Goal: Task Accomplishment & Management: Complete application form

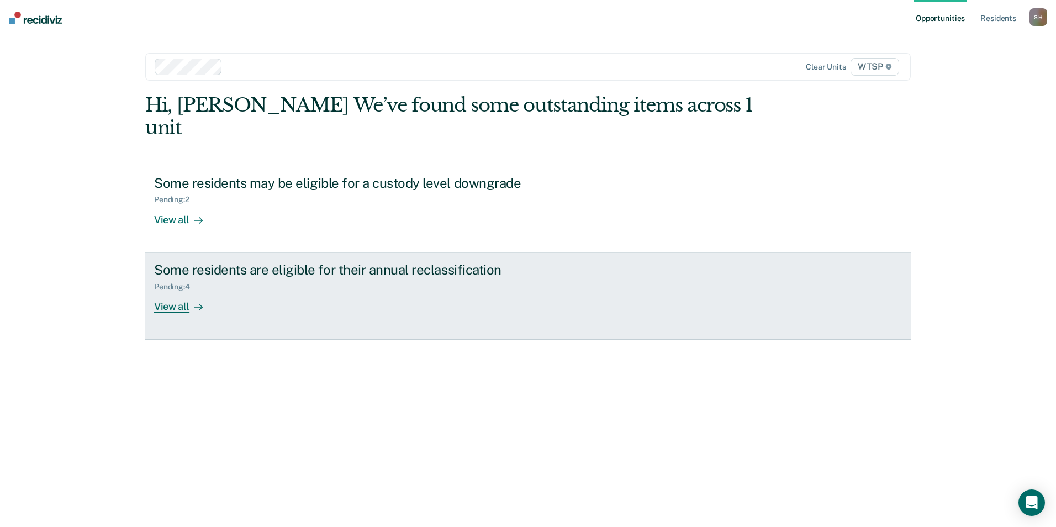
click at [179, 291] on div "View all" at bounding box center [185, 302] width 62 height 22
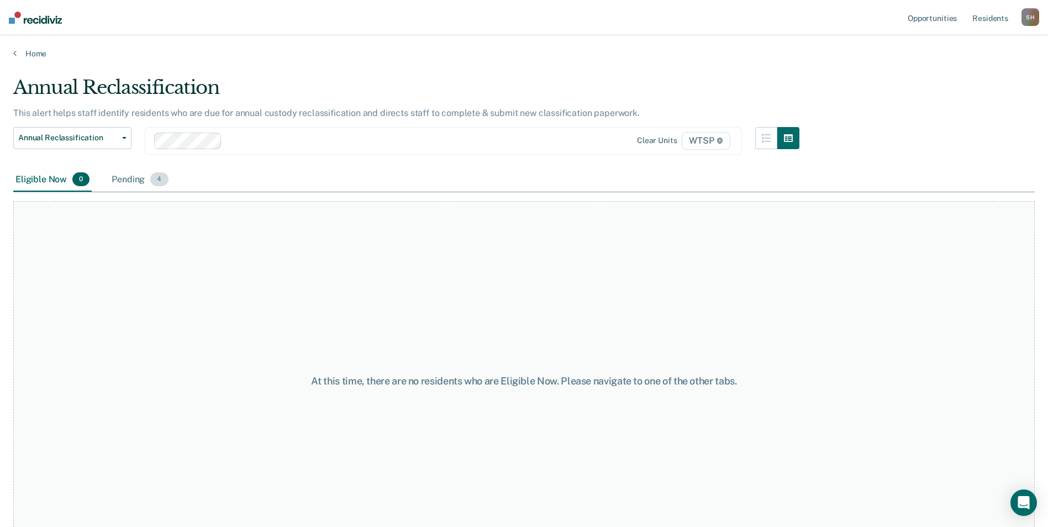
click at [141, 179] on div "Pending 4" at bounding box center [139, 180] width 61 height 24
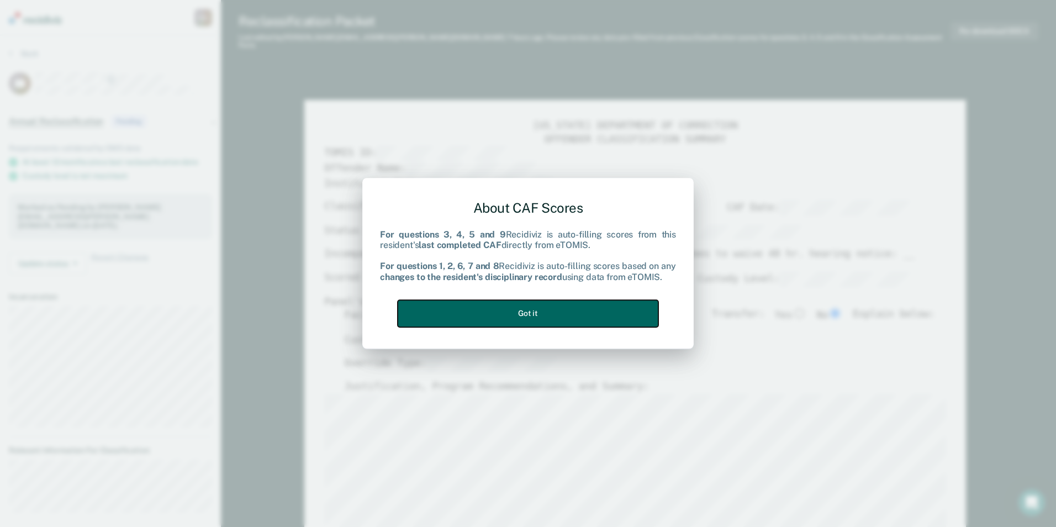
click at [551, 313] on button "Got it" at bounding box center [528, 313] width 261 height 27
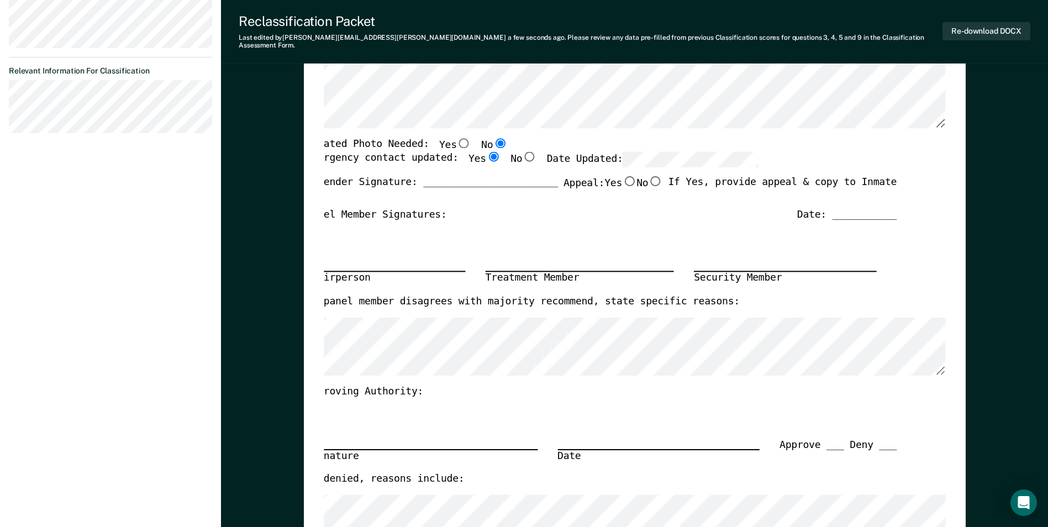
scroll to position [103, 0]
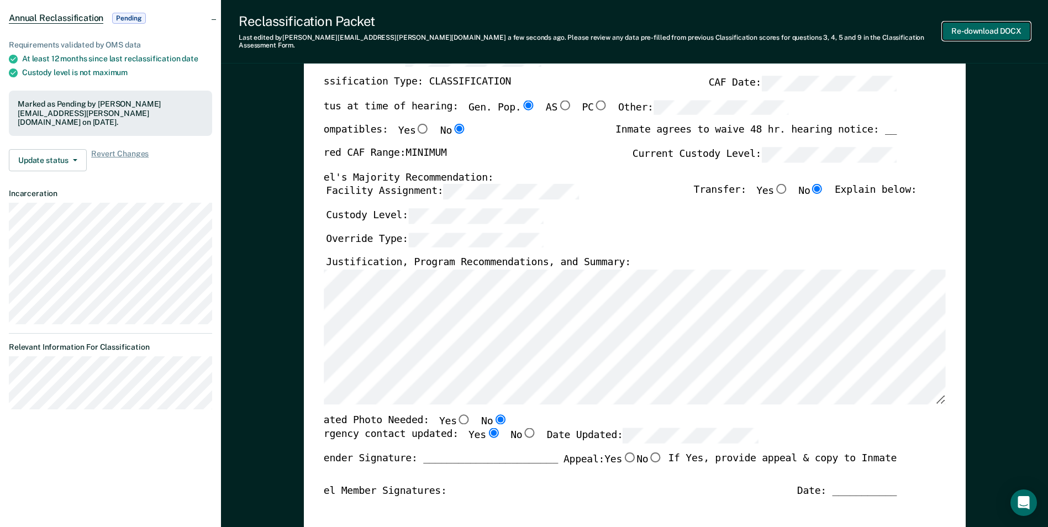
click at [982, 27] on button "Re-download DOCX" at bounding box center [986, 31] width 88 height 18
type textarea "x"
